Goal: Information Seeking & Learning: Learn about a topic

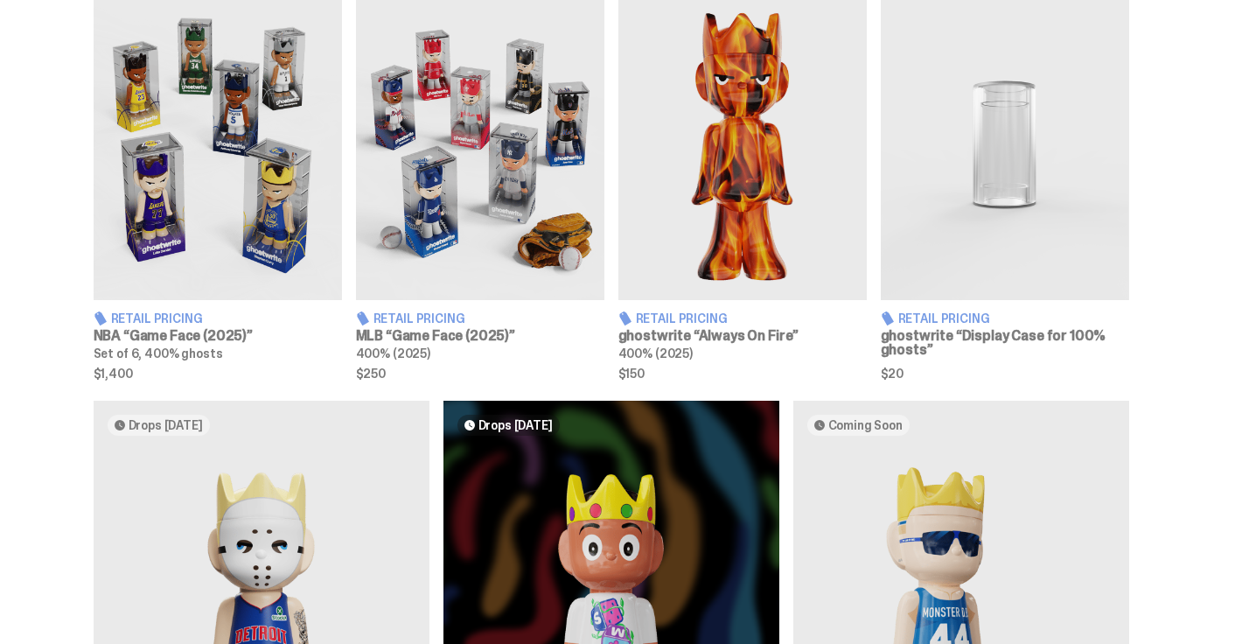
scroll to position [664, 0]
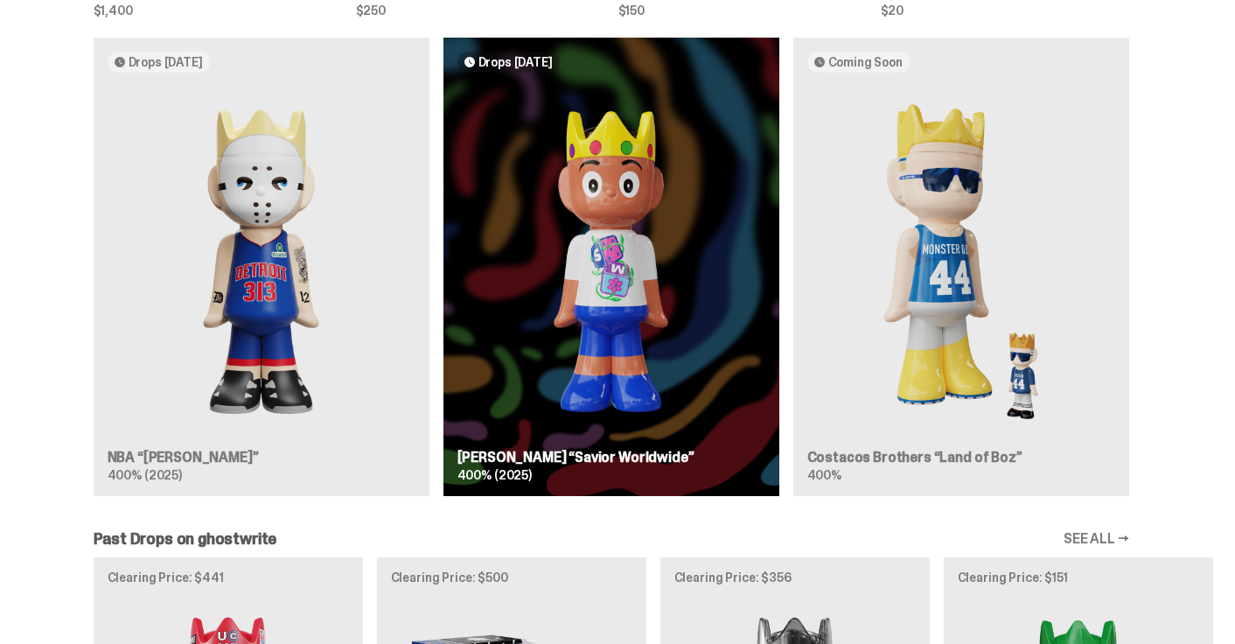
scroll to position [1028, 0]
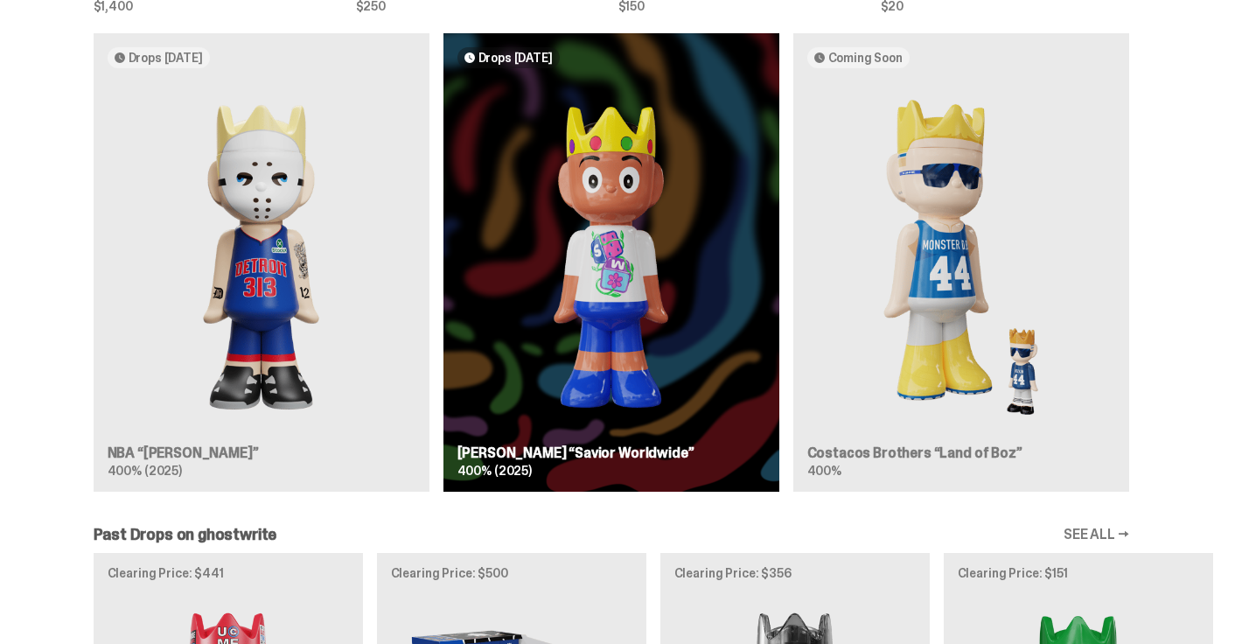
click at [263, 180] on div "Drops [DATE] NBA “[PERSON_NAME]” 400% (2025) Drops [DATE] [PERSON_NAME] “Savior…" at bounding box center [610, 269] width 1221 height 472
click at [281, 348] on div "Drops [DATE] NBA “[PERSON_NAME]” 400% (2025) Drops [DATE] [PERSON_NAME] “Savior…" at bounding box center [610, 269] width 1221 height 472
click at [162, 60] on div "Drops [DATE] NBA “[PERSON_NAME]” 400% (2025) Drops [DATE] [PERSON_NAME] “Savior…" at bounding box center [610, 269] width 1221 height 472
click at [92, 271] on div "Drops [DATE] NBA “[PERSON_NAME]” 400% (2025) Drops [DATE] [PERSON_NAME] “Savior…" at bounding box center [610, 269] width 1221 height 472
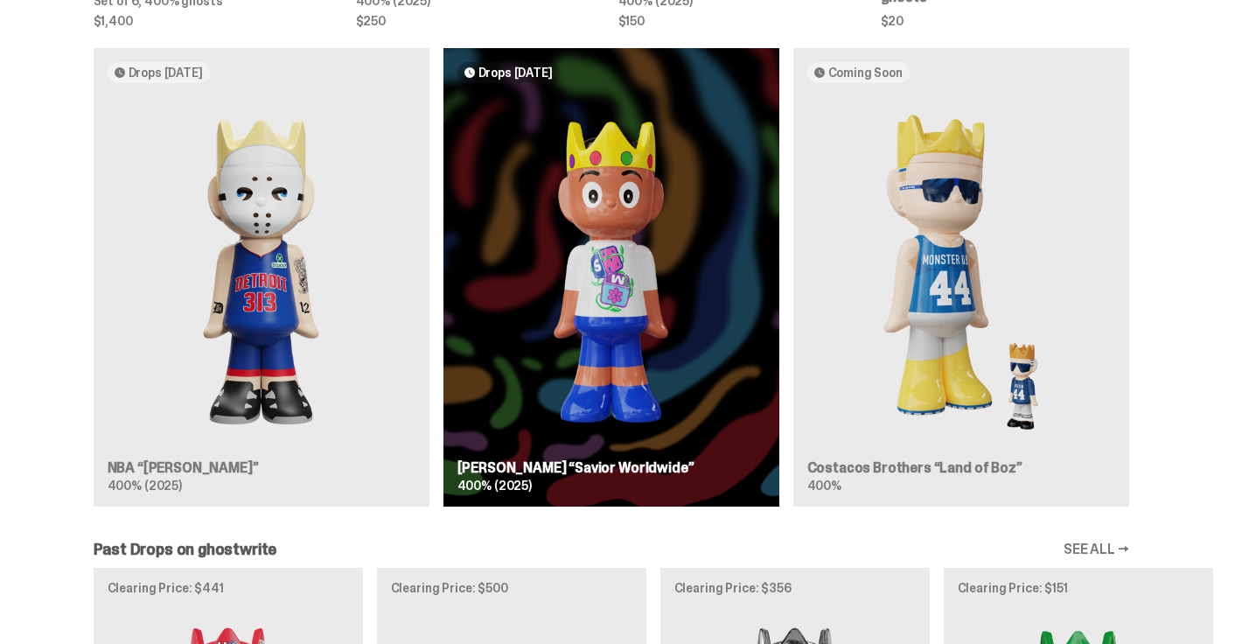
scroll to position [1042, 0]
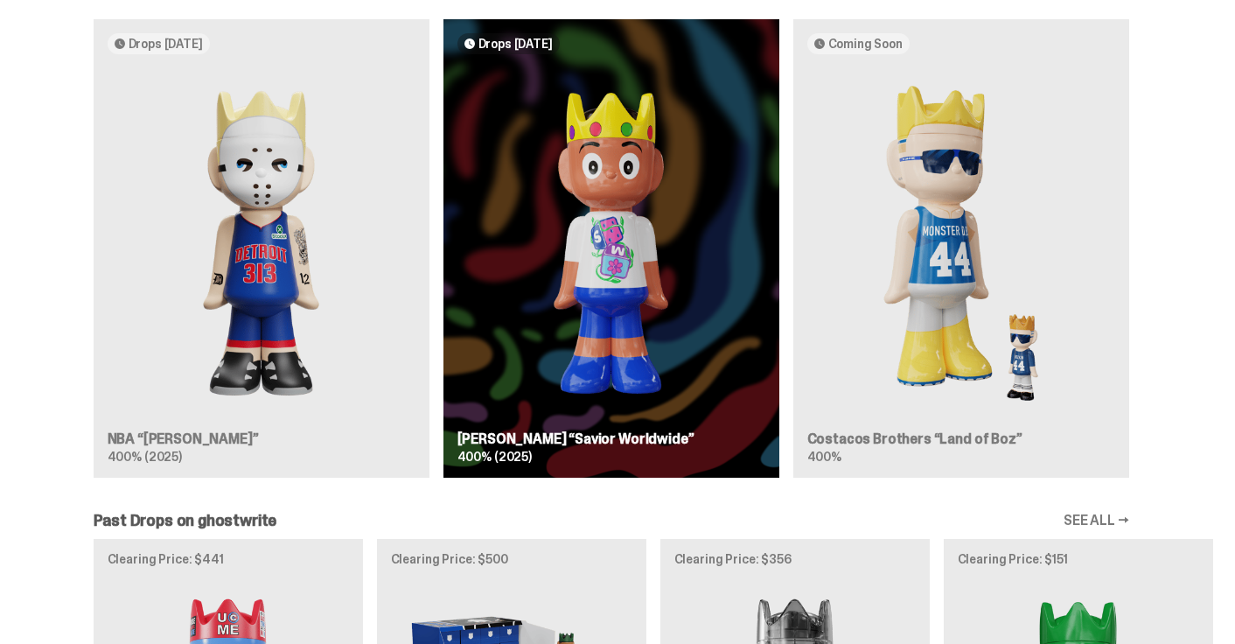
click at [162, 52] on div "Drops [DATE] NBA “[PERSON_NAME]” 400% (2025) Drops [DATE] [PERSON_NAME] “Savior…" at bounding box center [610, 255] width 1221 height 472
click at [187, 219] on div "Drops [DATE] NBA “[PERSON_NAME]” 400% (2025) Drops [DATE] [PERSON_NAME] “Savior…" at bounding box center [610, 255] width 1221 height 472
click at [205, 102] on div "Drops [DATE] NBA “[PERSON_NAME]” 400% (2025) Drops [DATE] [PERSON_NAME] “Savior…" at bounding box center [610, 255] width 1221 height 472
click at [89, 226] on div "Drops [DATE] NBA “[PERSON_NAME]” 400% (2025) Drops [DATE] [PERSON_NAME] “Savior…" at bounding box center [610, 255] width 1221 height 472
click at [103, 237] on div "Drops [DATE] NBA “[PERSON_NAME]” 400% (2025) Drops [DATE] [PERSON_NAME] “Savior…" at bounding box center [610, 255] width 1221 height 472
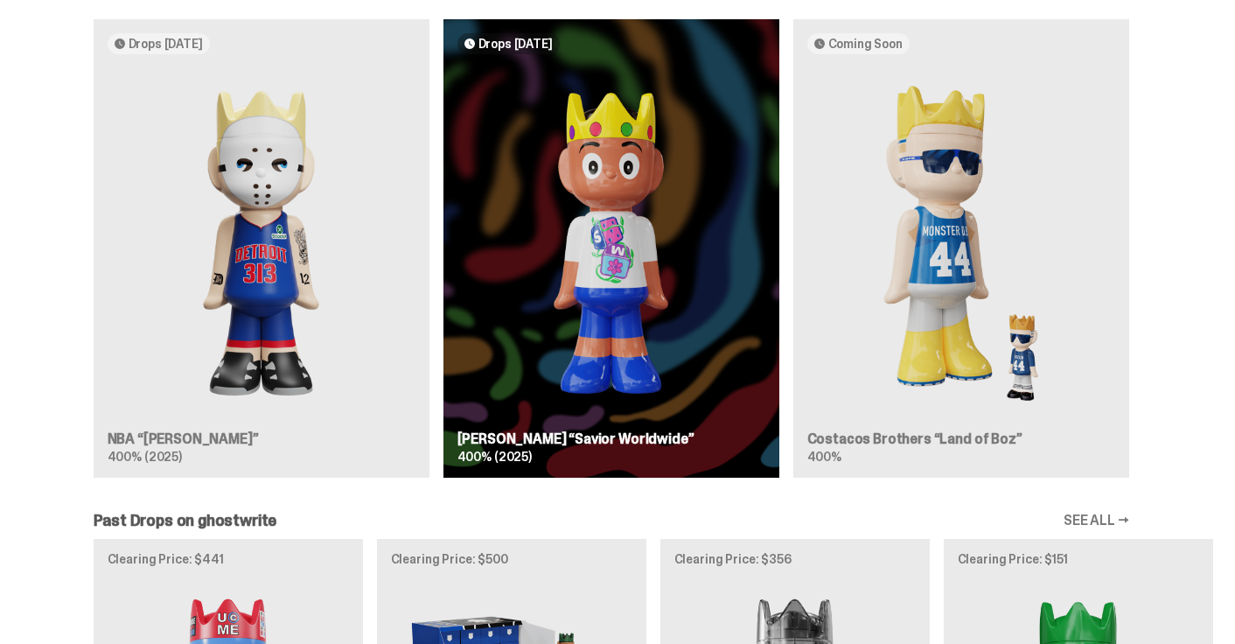
click at [58, 217] on div "Drops [DATE] NBA “[PERSON_NAME]” 400% (2025) Drops [DATE] [PERSON_NAME] “Savior…" at bounding box center [610, 255] width 1221 height 472
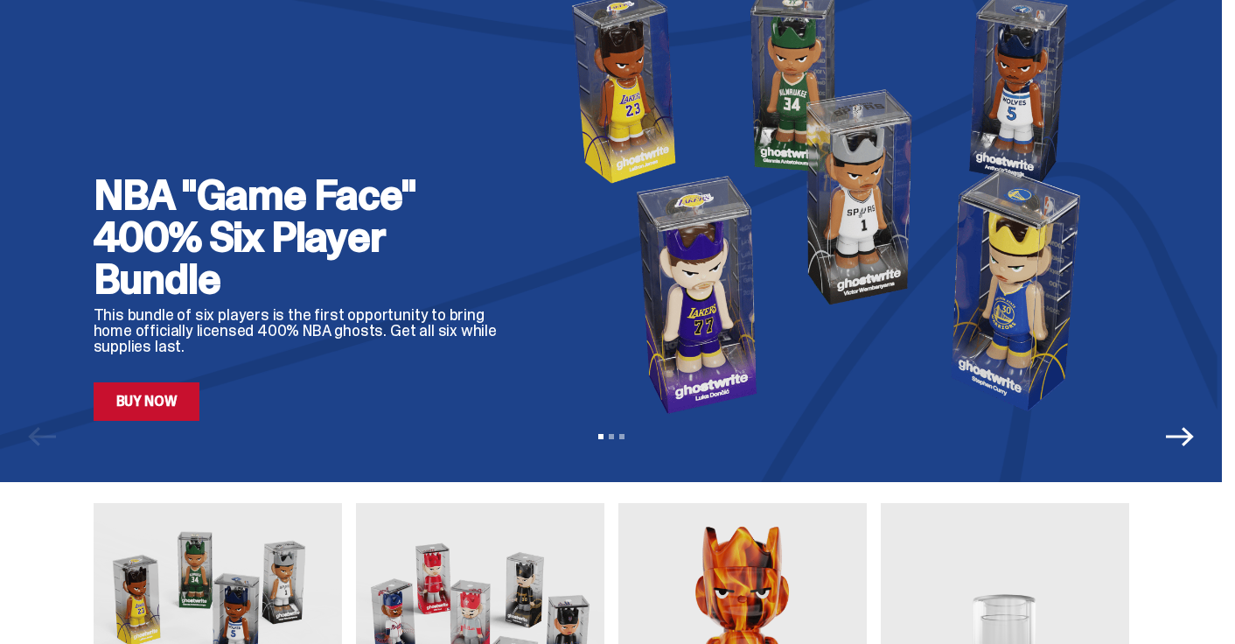
scroll to position [0, 0]
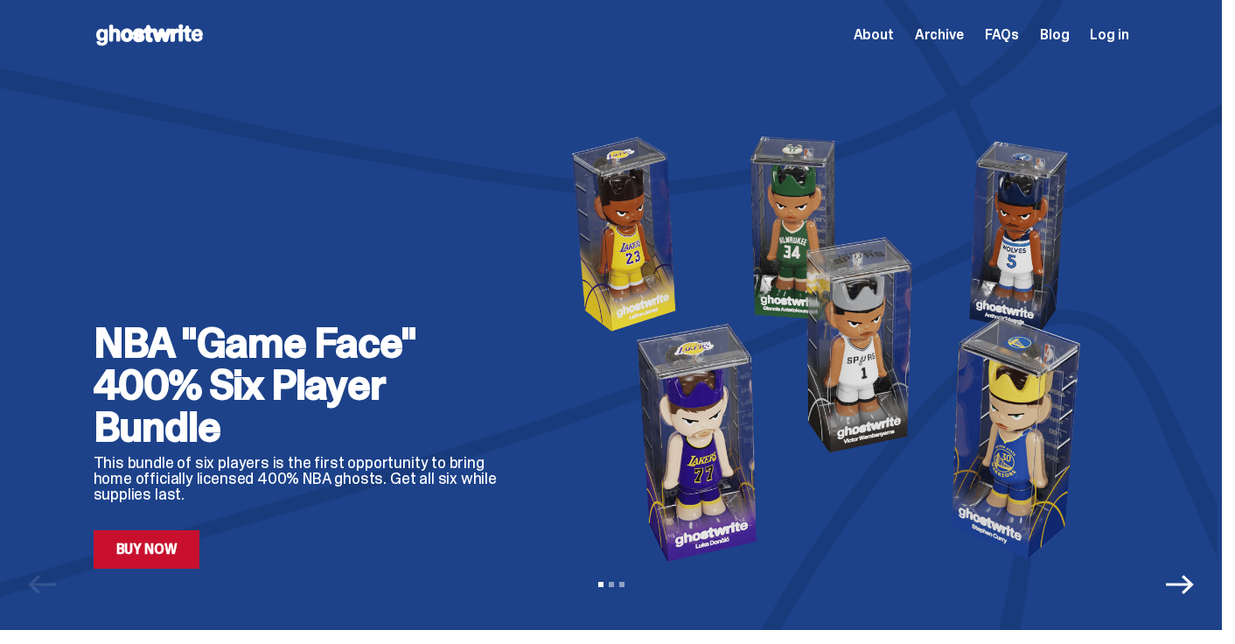
click at [881, 35] on span "About" at bounding box center [873, 35] width 40 height 14
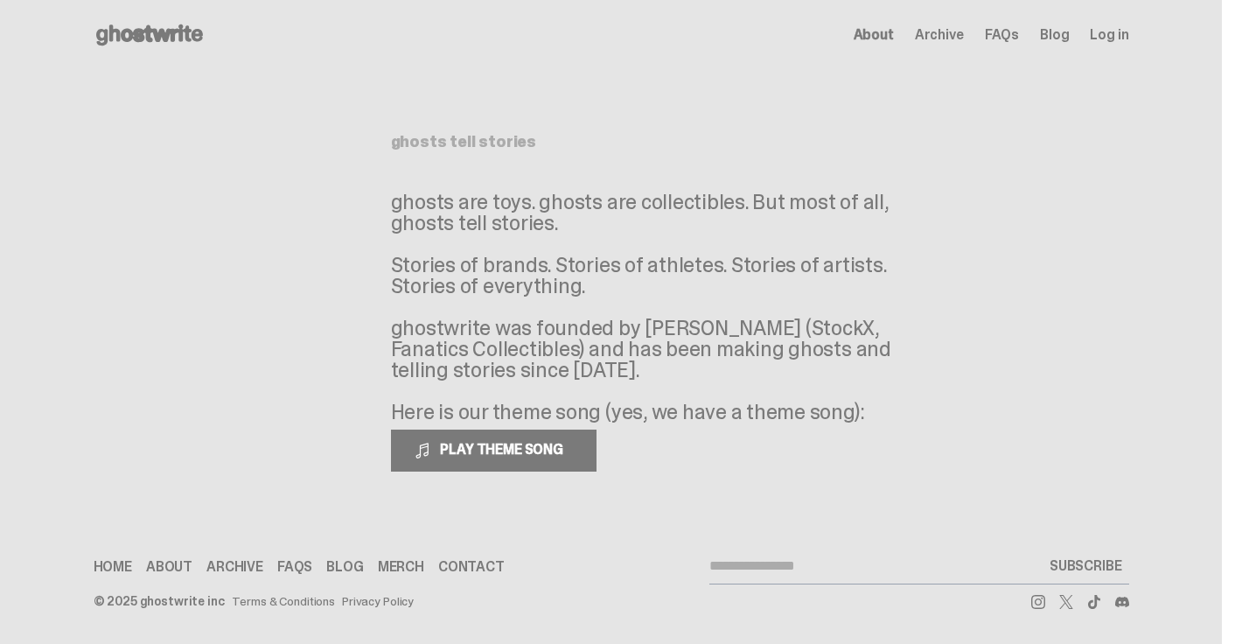
click at [1039, 598] on icon at bounding box center [1038, 602] width 14 height 14
